Goal: Information Seeking & Learning: Learn about a topic

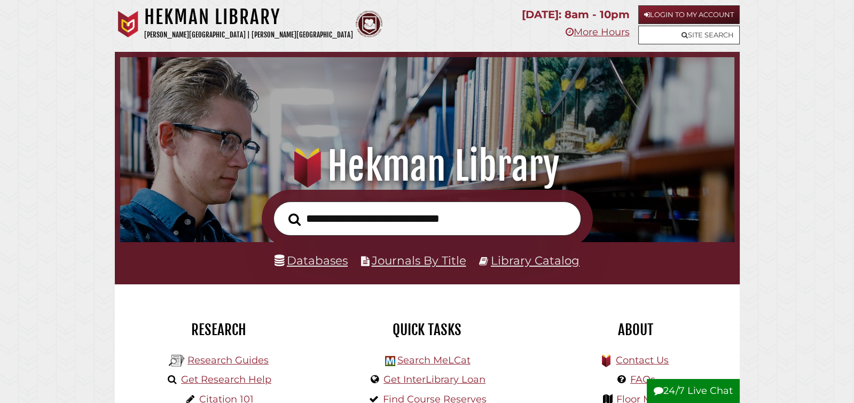
scroll to position [203, 609]
click at [210, 356] on link "Research Guides" at bounding box center [227, 360] width 81 height 12
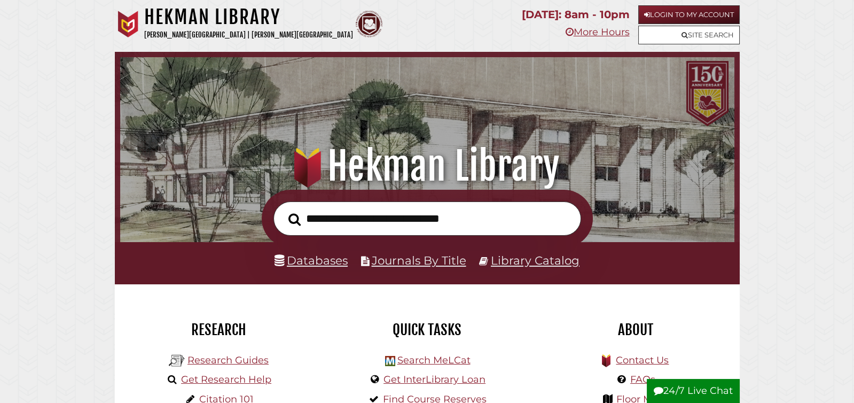
scroll to position [203, 609]
click at [393, 218] on input "text" at bounding box center [427, 218] width 308 height 35
type input "**********"
click at [283, 210] on button "Search" at bounding box center [294, 219] width 23 height 19
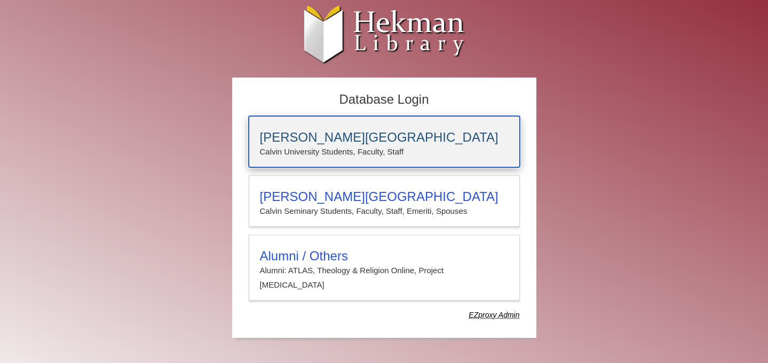
click at [298, 148] on p "Calvin University Students, Faculty, Staff" at bounding box center [384, 152] width 249 height 14
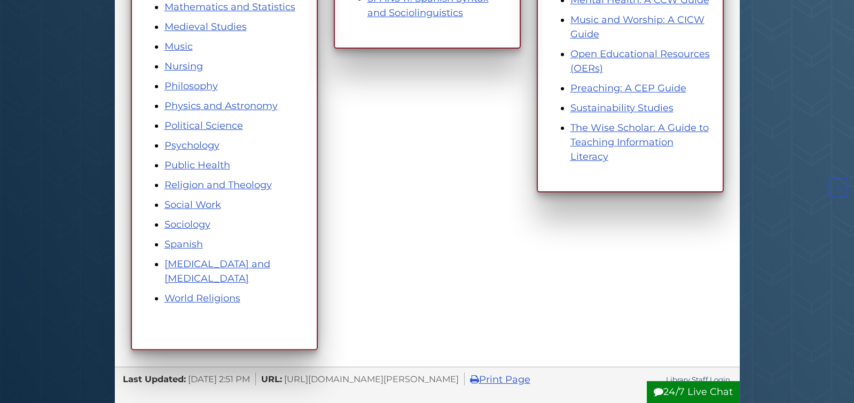
scroll to position [681, 0]
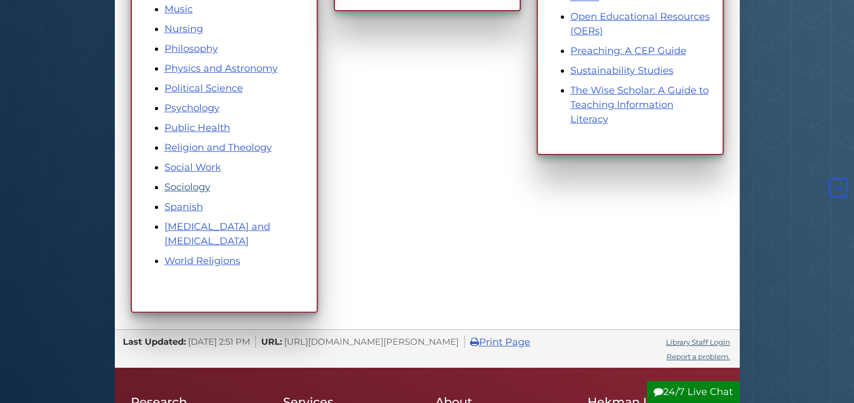
click at [199, 188] on link "Sociology" at bounding box center [187, 187] width 46 height 12
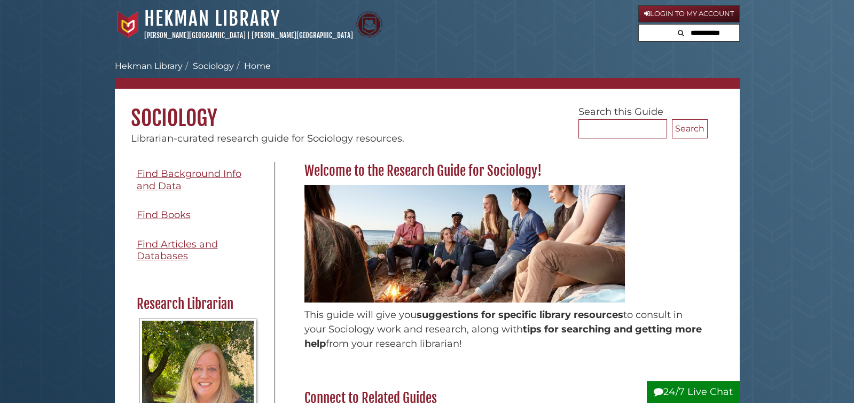
scroll to position [174, 0]
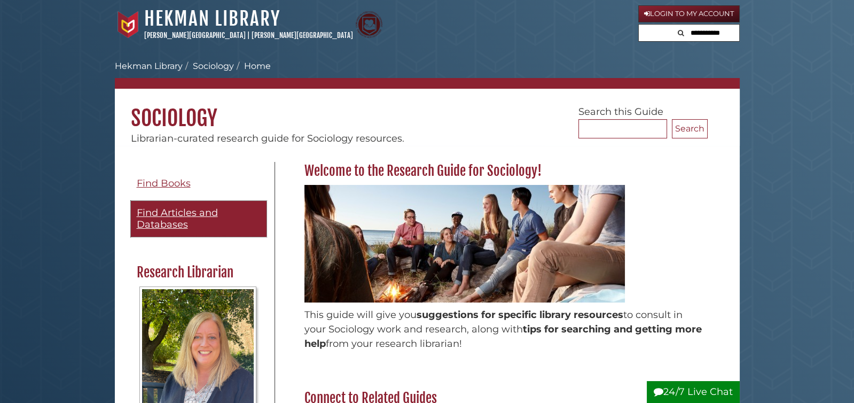
click at [172, 207] on span "Find Articles and Databases" at bounding box center [177, 219] width 81 height 24
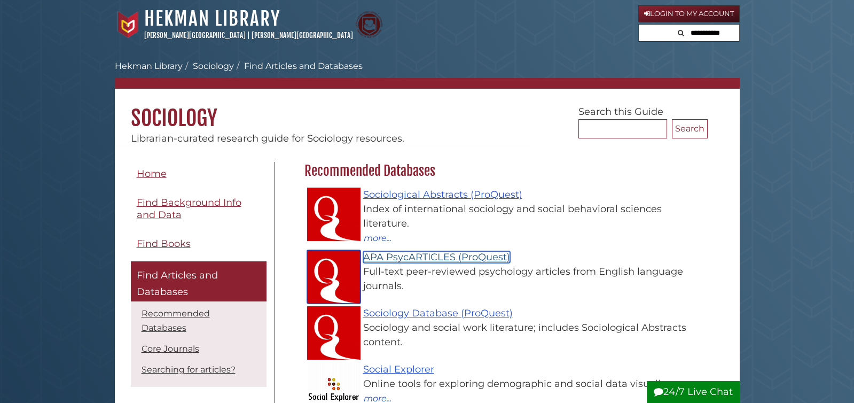
click at [463, 254] on link "APA PsycARTICLES (ProQuest)" at bounding box center [436, 257] width 147 height 12
